Goal: Transaction & Acquisition: Book appointment/travel/reservation

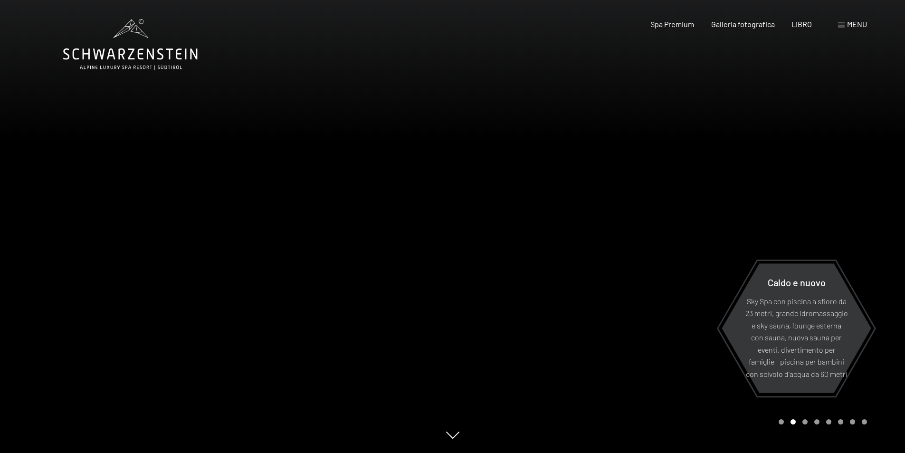
click at [856, 23] on font "menu" at bounding box center [857, 23] width 20 height 9
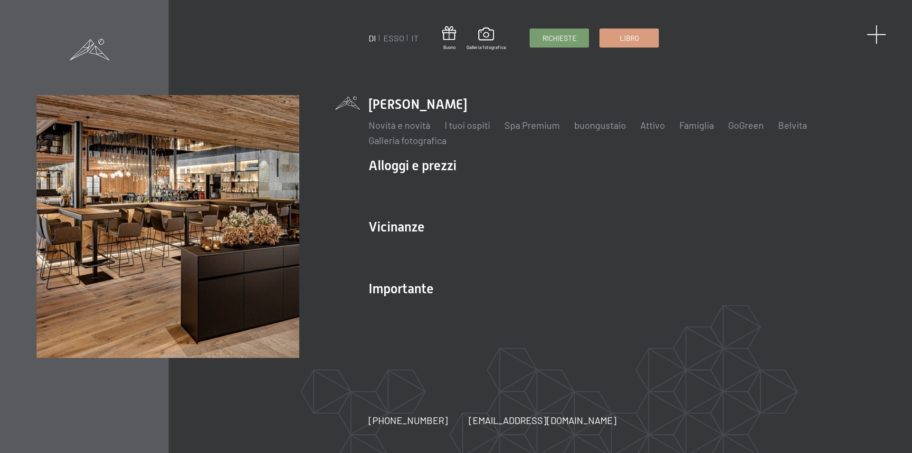
click at [880, 34] on span at bounding box center [876, 34] width 19 height 19
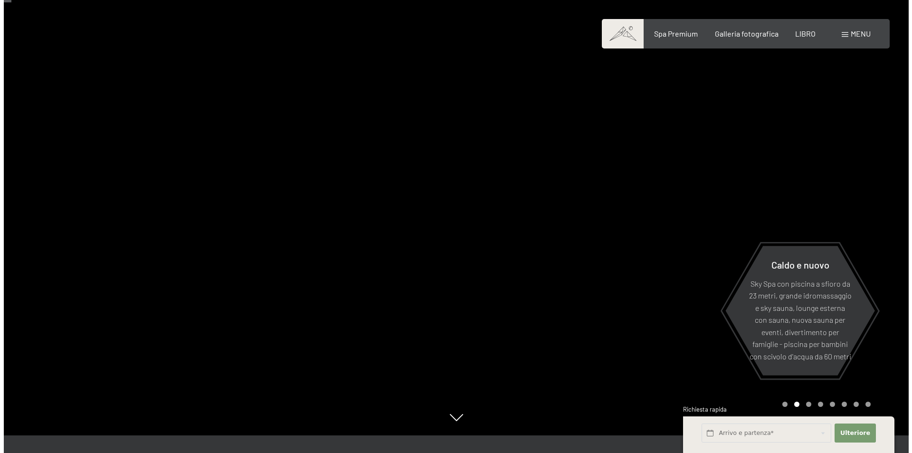
scroll to position [48, 0]
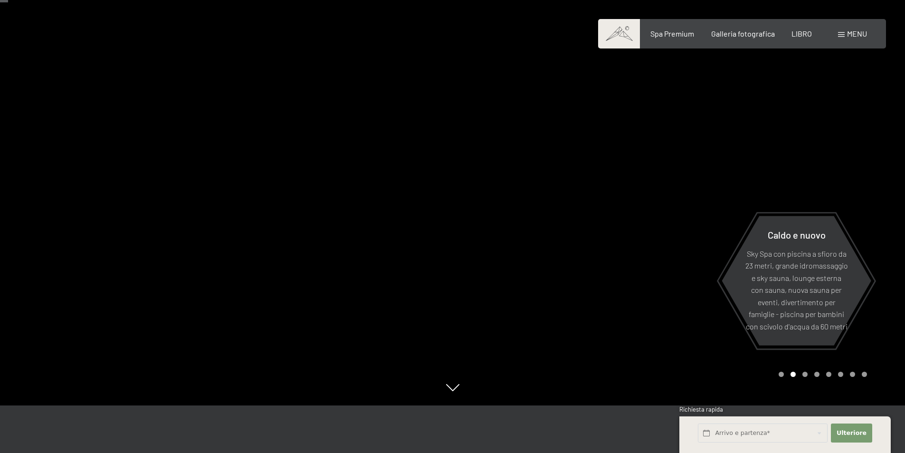
click at [842, 37] on div "menu" at bounding box center [852, 34] width 29 height 10
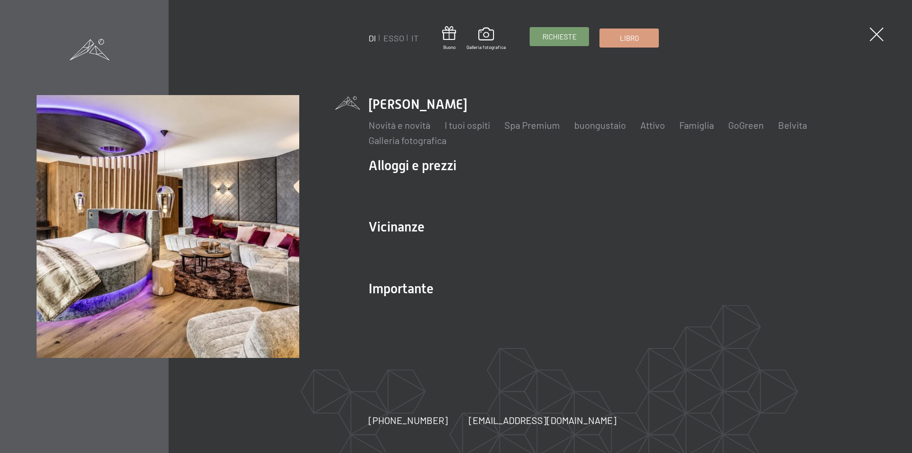
click at [571, 42] on link "Richieste" at bounding box center [559, 37] width 58 height 18
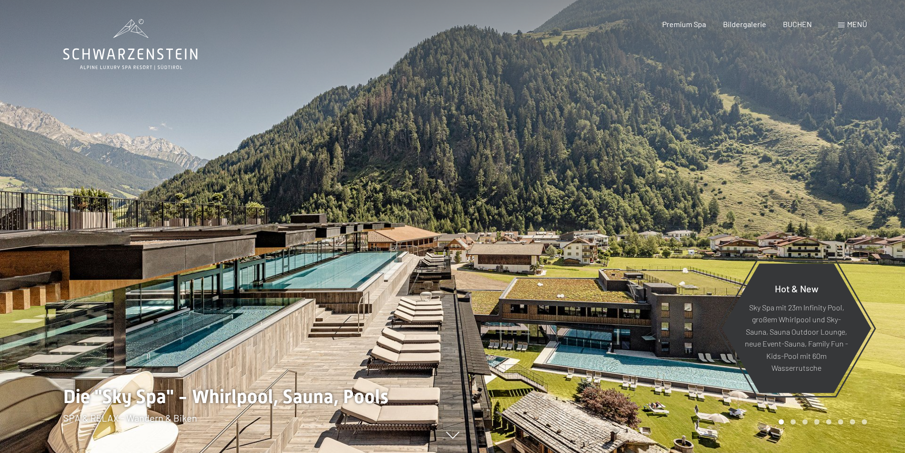
click at [852, 24] on span "Menü" at bounding box center [857, 23] width 20 height 9
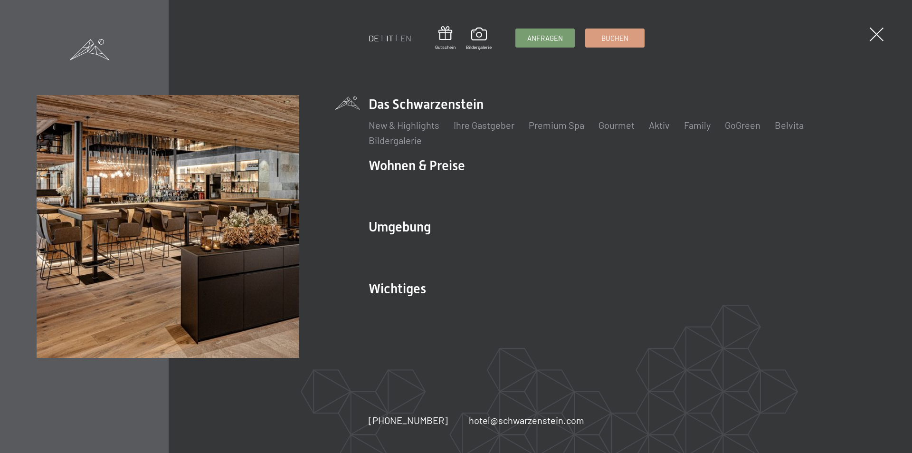
click at [392, 39] on link "IT" at bounding box center [389, 38] width 7 height 10
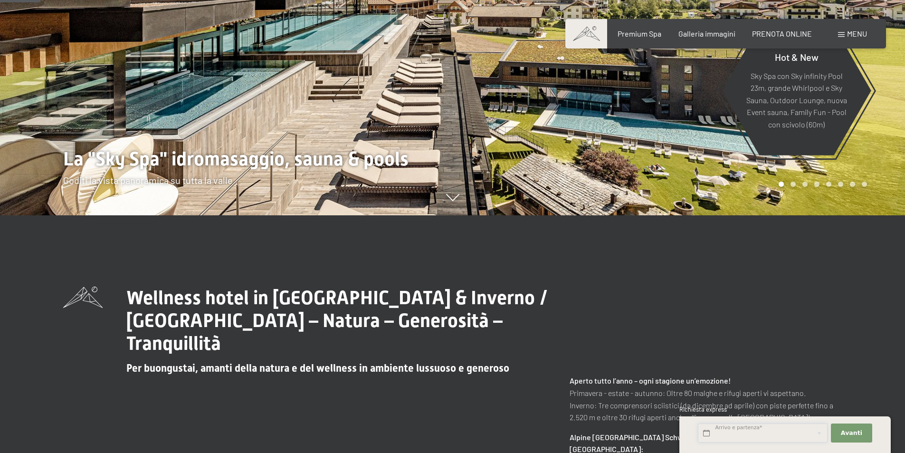
click at [735, 433] on input "text" at bounding box center [763, 432] width 130 height 19
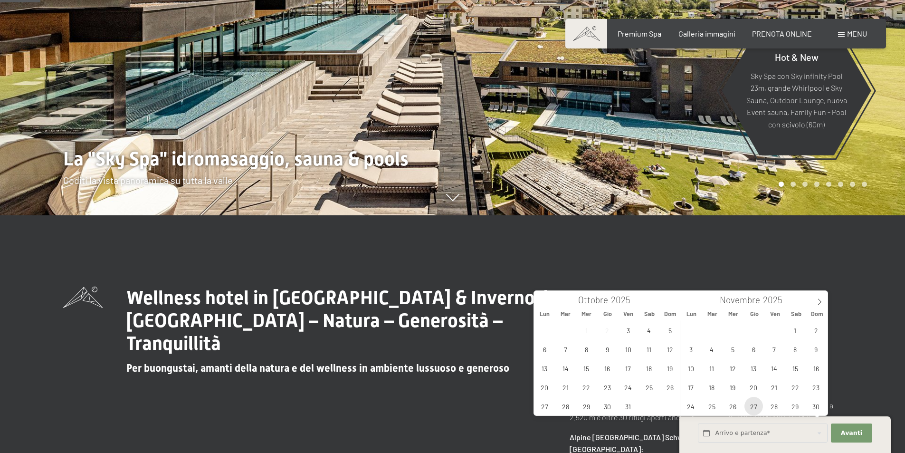
click at [756, 407] on span "27" at bounding box center [754, 406] width 19 height 19
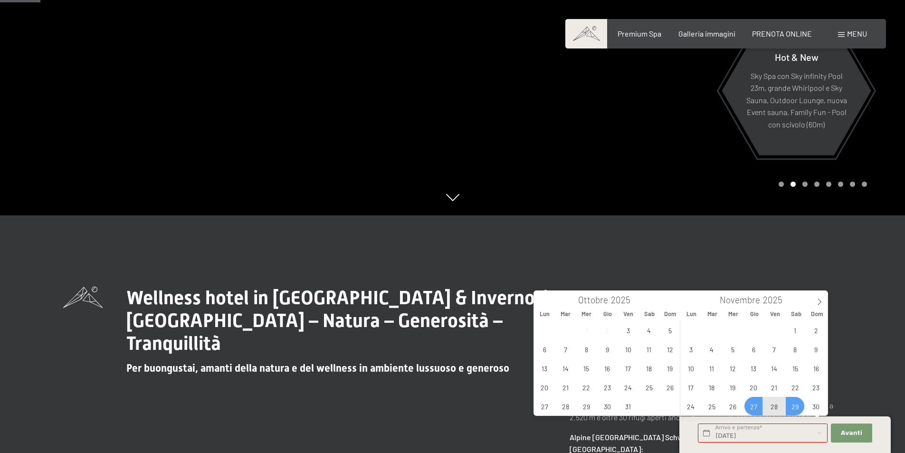
click at [796, 406] on span "29" at bounding box center [795, 406] width 19 height 19
type input "Gio. 27/11/2025 - Sab. 29/11/2025"
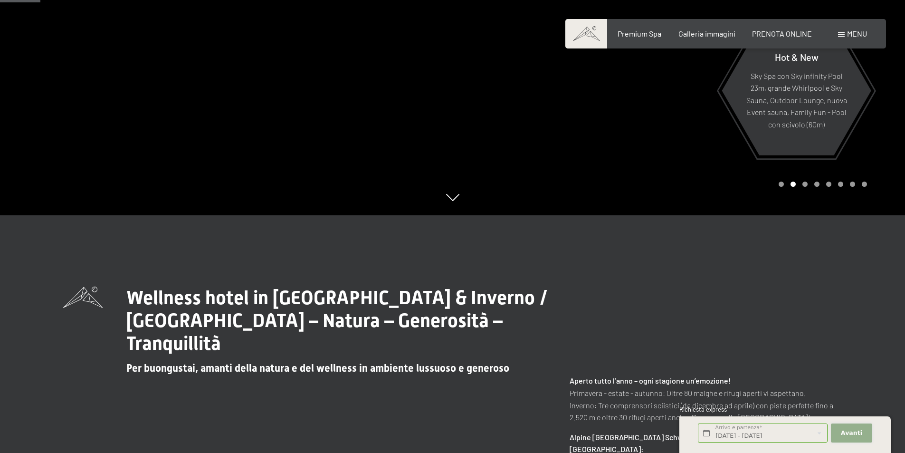
click at [848, 428] on button "Avanti Nascondere i campi dell'indirizzo" at bounding box center [851, 432] width 41 height 19
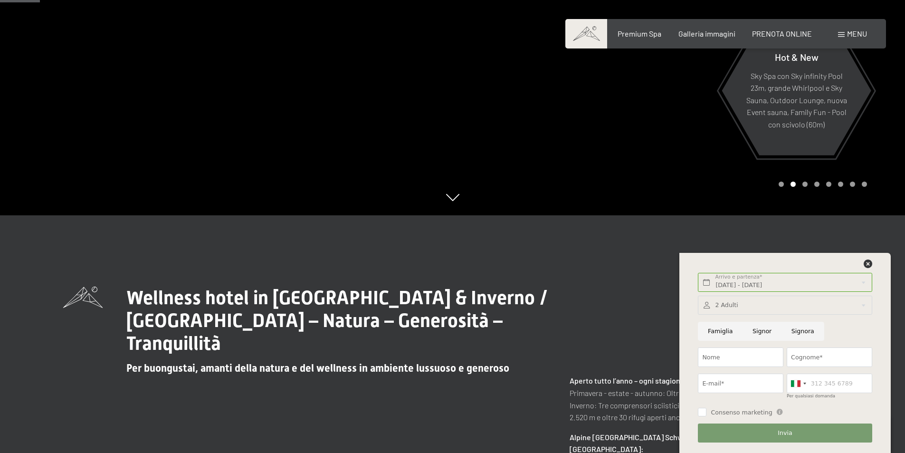
scroll to position [190, 0]
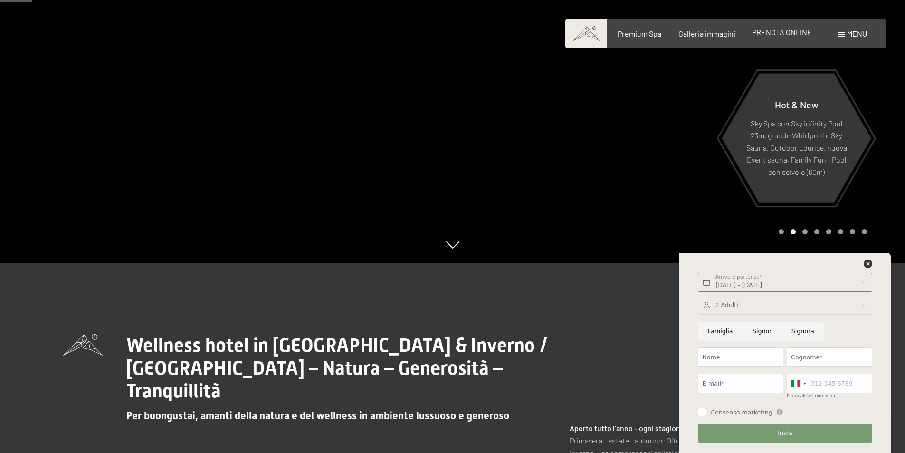
click at [788, 34] on span "PRENOTA ONLINE" at bounding box center [782, 32] width 60 height 9
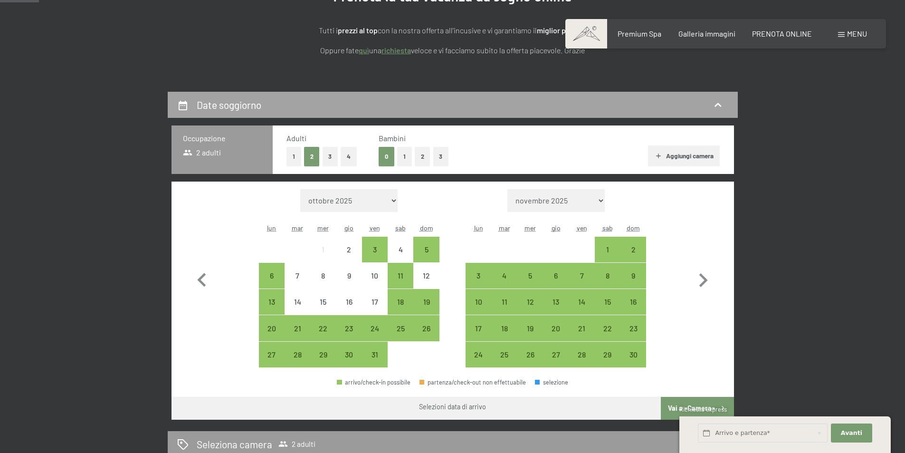
scroll to position [95, 0]
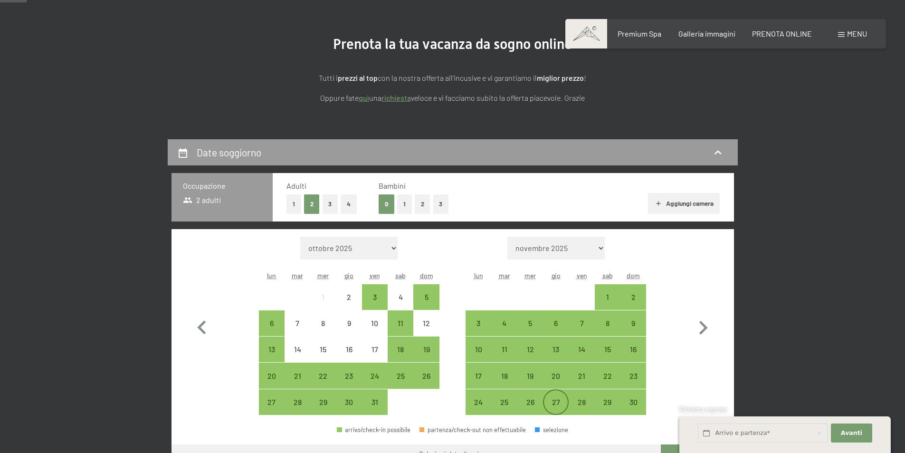
click at [563, 399] on div "27" at bounding box center [556, 410] width 24 height 24
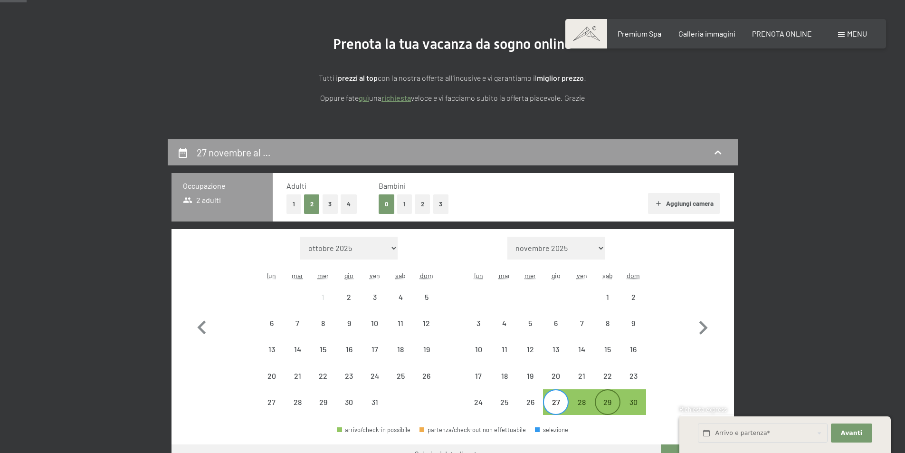
click at [610, 401] on div "29" at bounding box center [608, 410] width 24 height 24
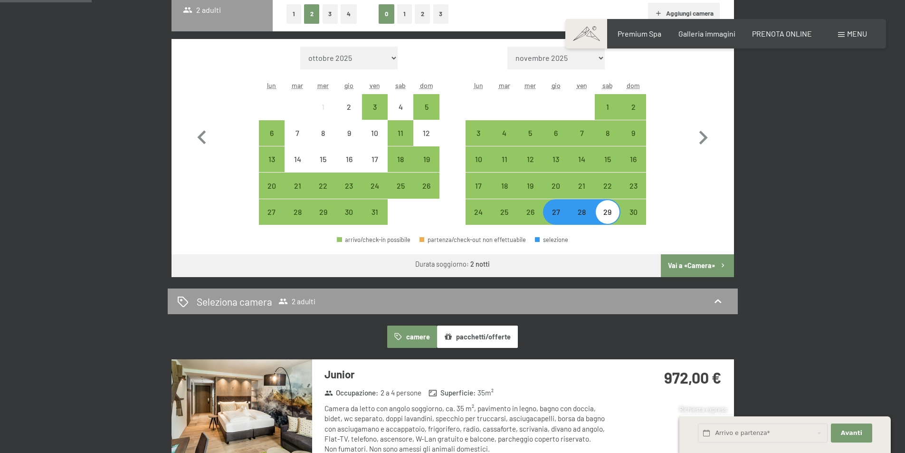
click at [697, 268] on button "Vai a «Camera»" at bounding box center [697, 265] width 73 height 23
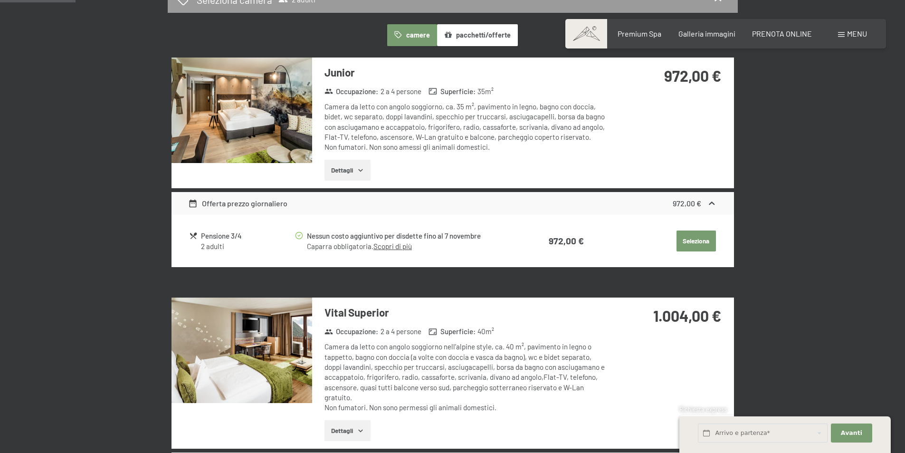
scroll to position [234, 0]
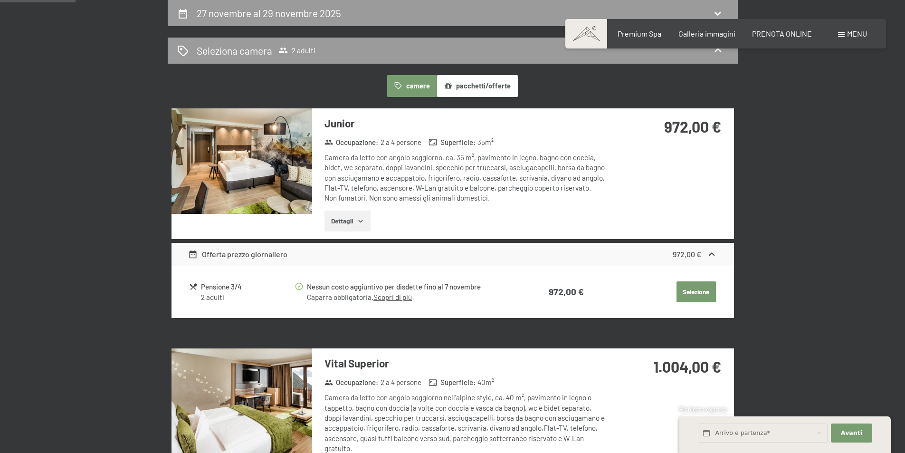
click at [353, 224] on button "Dettagli" at bounding box center [348, 221] width 46 height 21
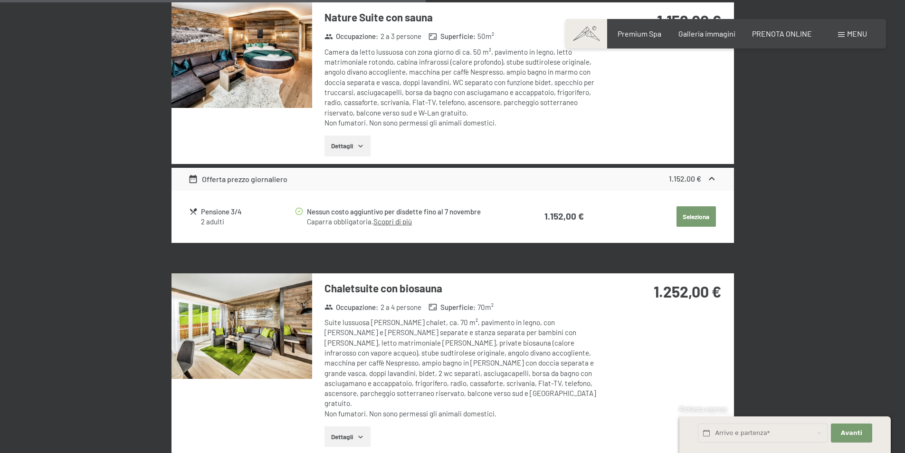
scroll to position [1232, 0]
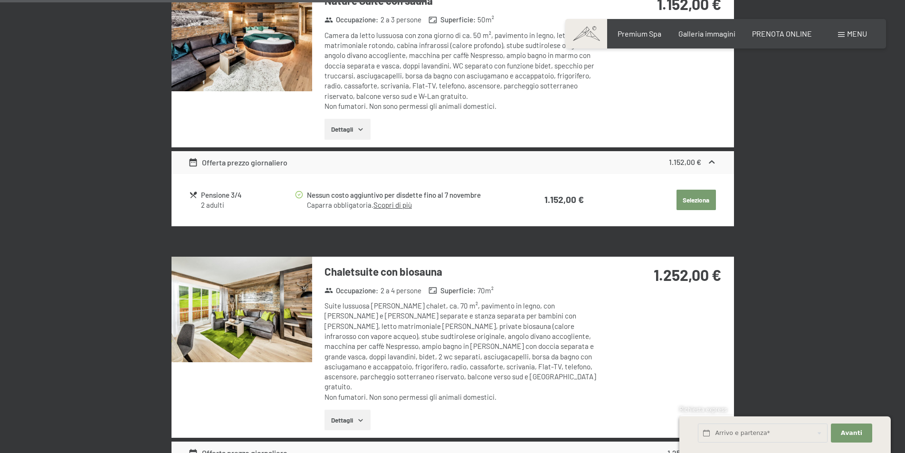
click at [350, 410] on button "Dettagli" at bounding box center [348, 420] width 46 height 21
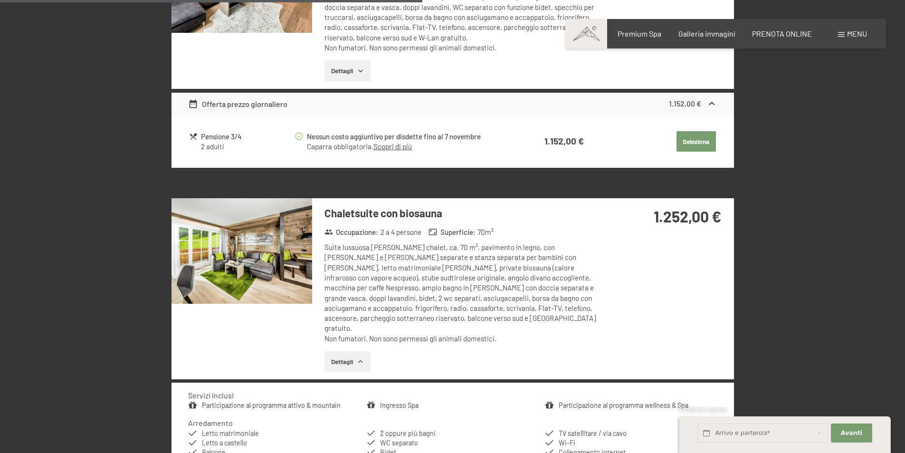
scroll to position [1280, 0]
